Goal: Information Seeking & Learning: Learn about a topic

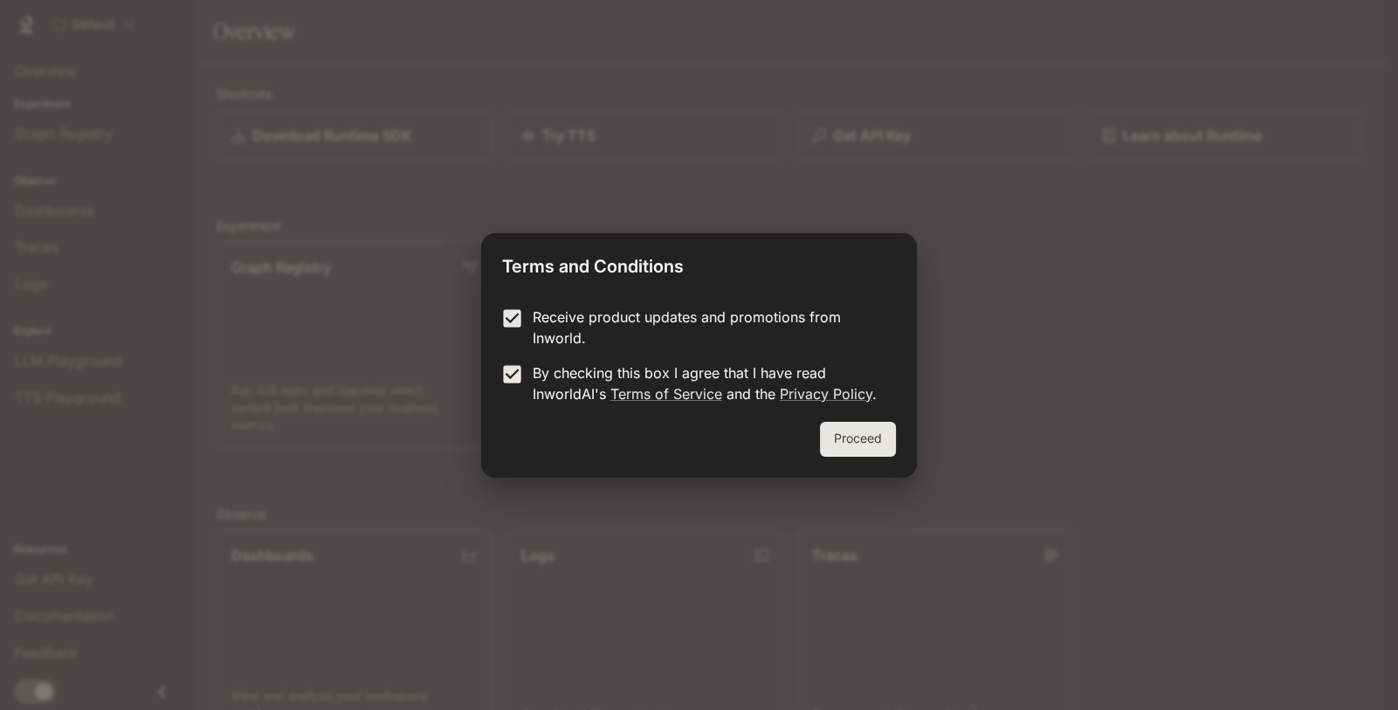
click at [846, 450] on button "Proceed" at bounding box center [858, 439] width 76 height 35
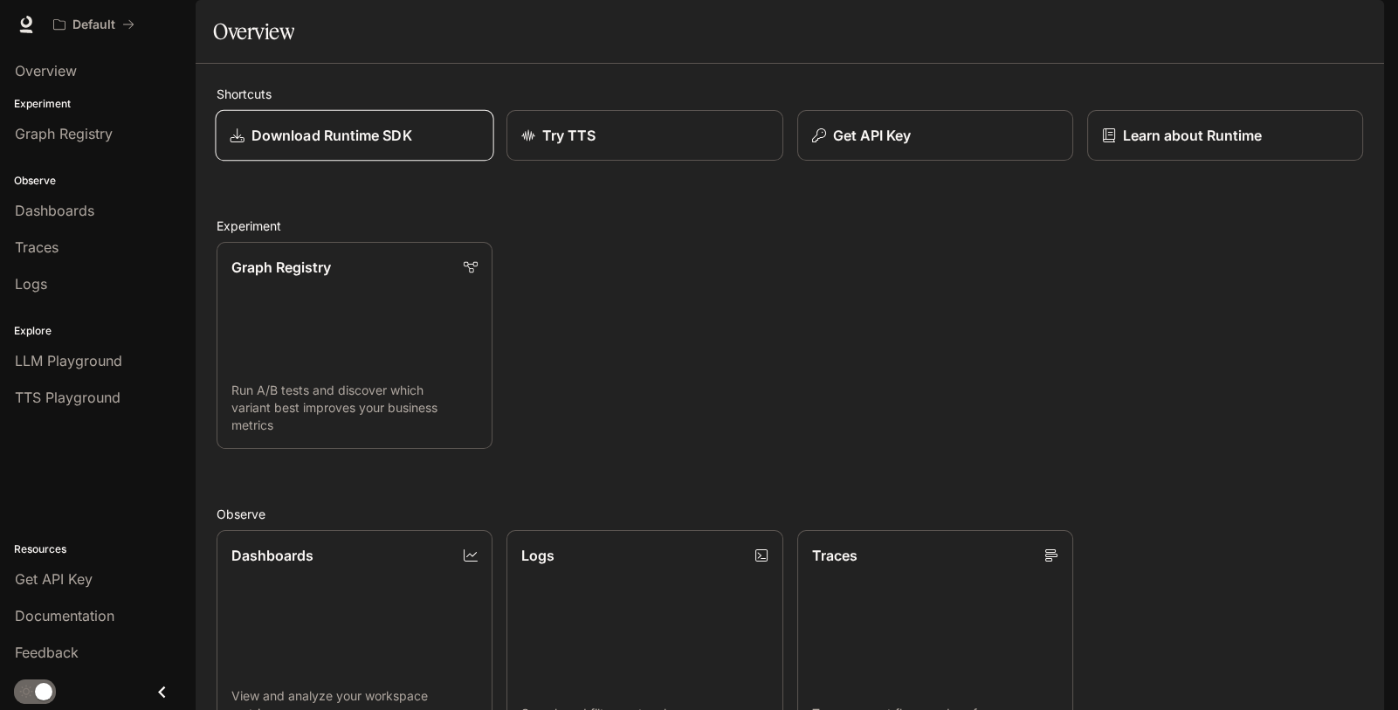
click at [441, 146] on div "Download Runtime SDK" at bounding box center [355, 135] width 249 height 21
click at [698, 146] on div "Try TTS" at bounding box center [644, 135] width 249 height 21
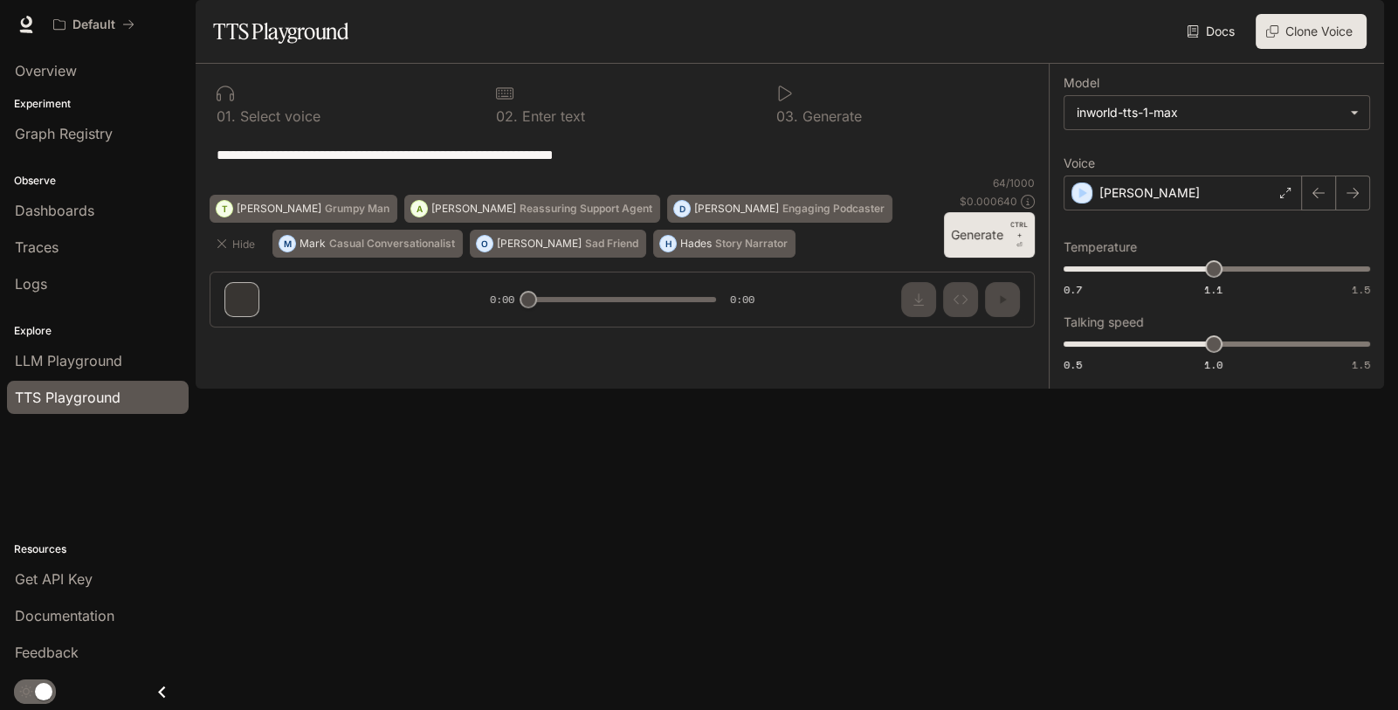
click at [1201, 49] on link "Docs" at bounding box center [1212, 31] width 59 height 35
